Goal: Find specific page/section: Find specific page/section

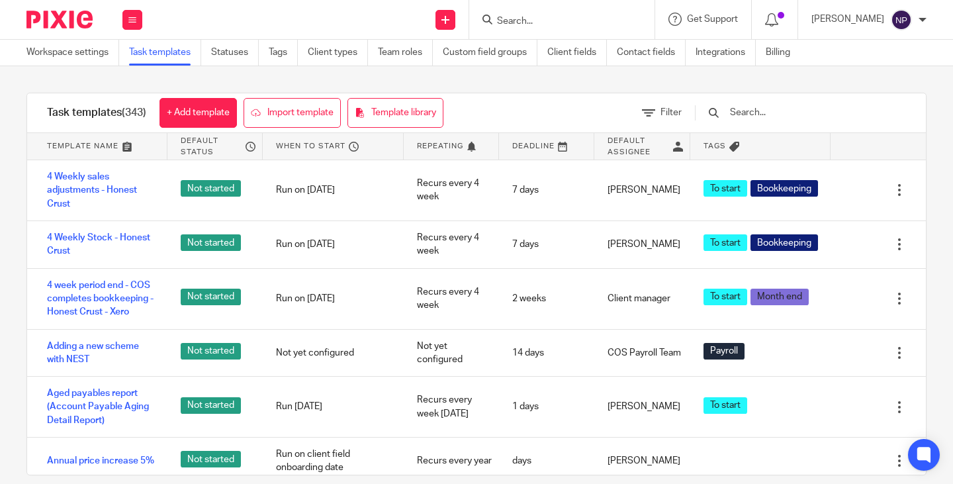
click at [525, 21] on input "Search" at bounding box center [555, 22] width 119 height 12
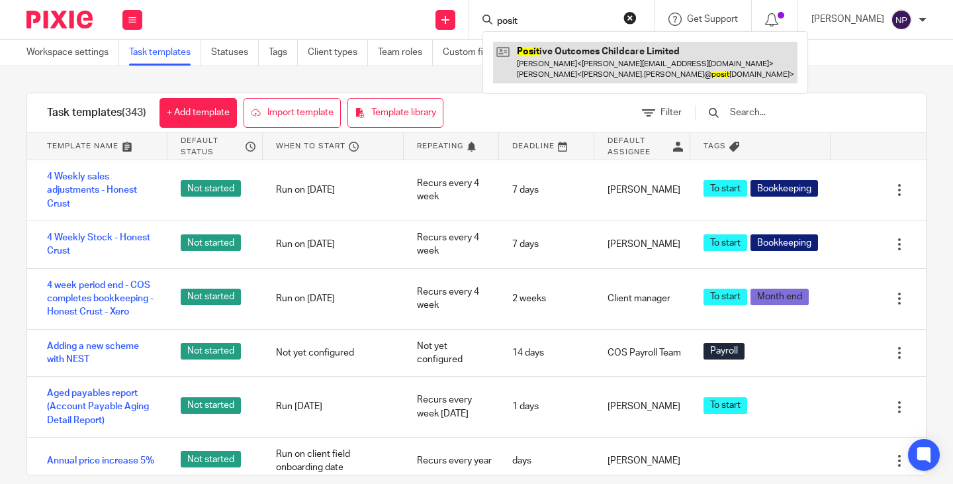
type input "posit"
click at [585, 52] on link at bounding box center [645, 62] width 304 height 41
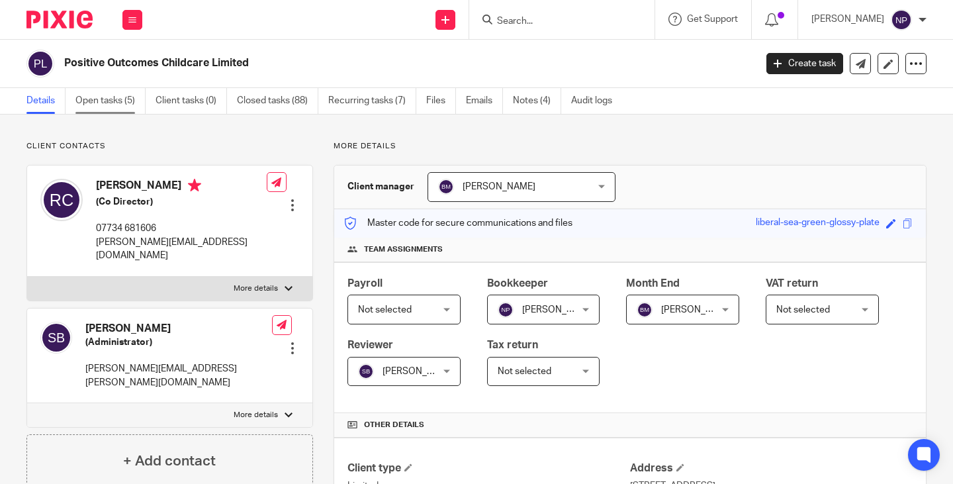
click at [99, 96] on link "Open tasks (5)" at bounding box center [110, 101] width 70 height 26
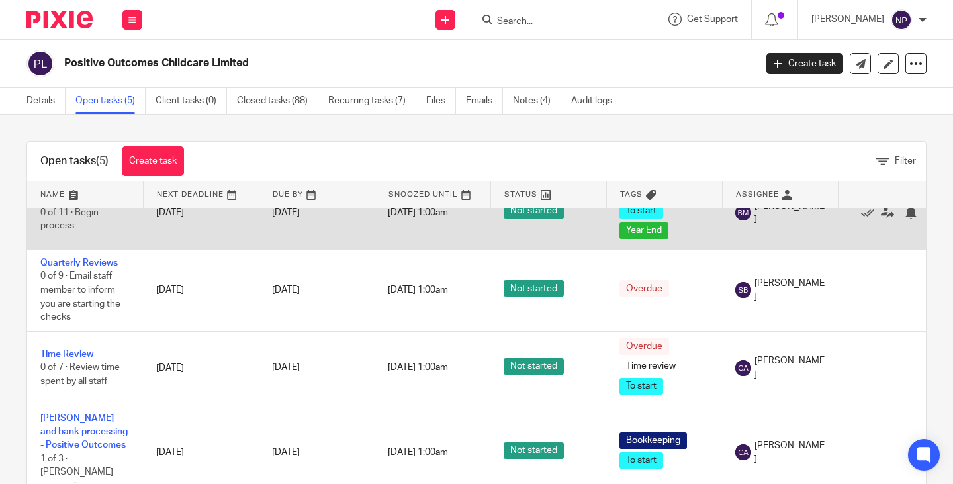
scroll to position [39, 0]
